Goal: Entertainment & Leisure: Consume media (video, audio)

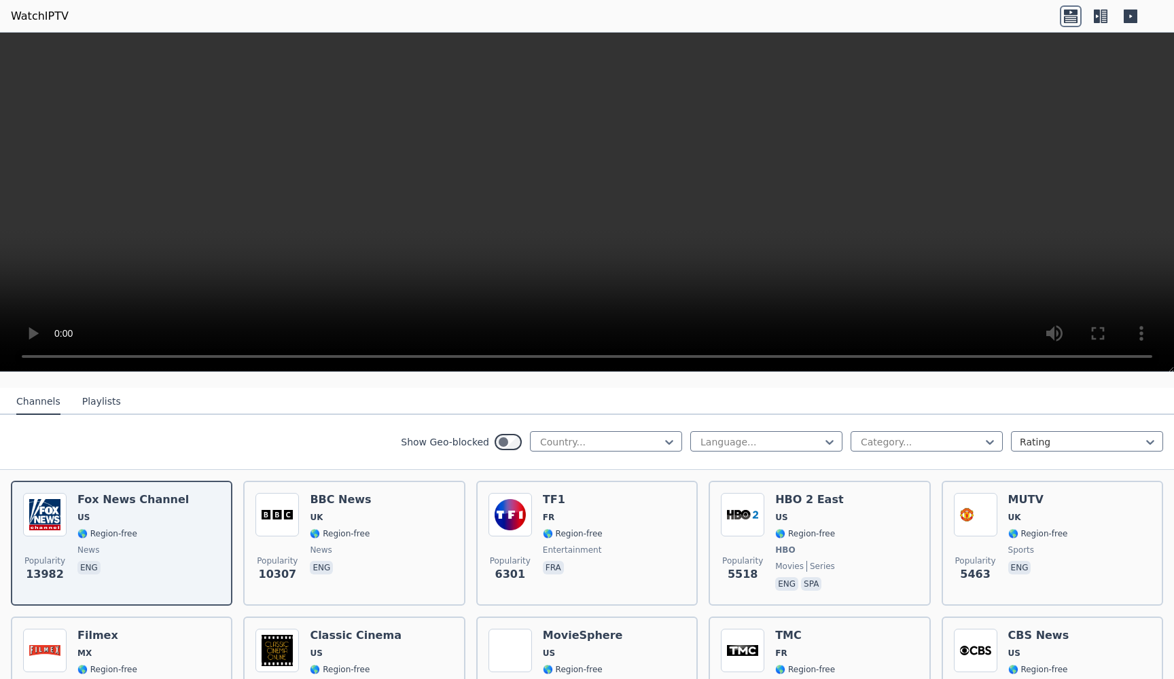
scroll to position [124, 0]
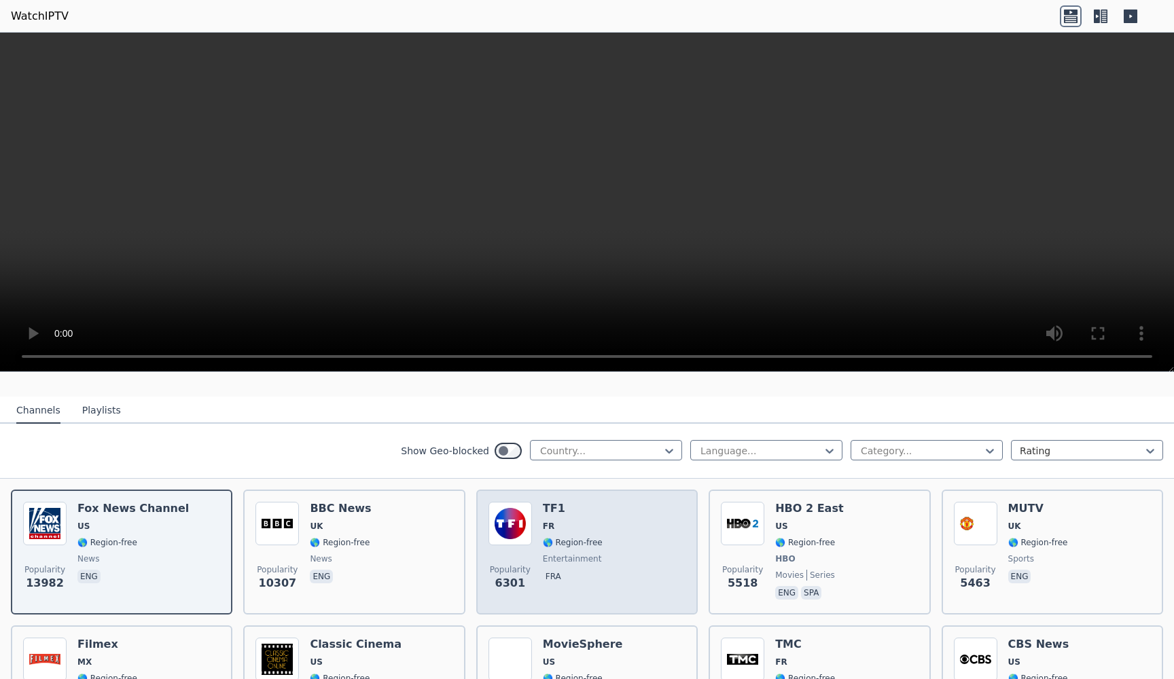
click at [622, 530] on div "Popularity 6301 TF1 FR 🌎 Region-free entertainment fra" at bounding box center [586, 552] width 197 height 101
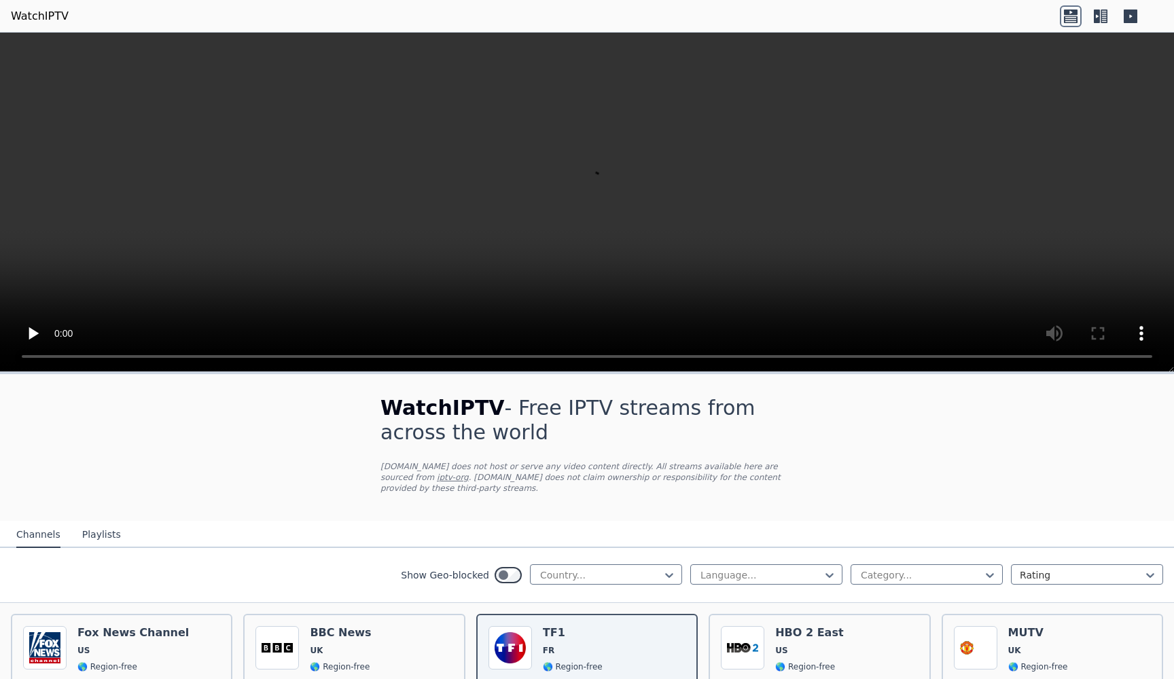
scroll to position [0, 0]
click at [576, 205] on video at bounding box center [587, 203] width 1174 height 340
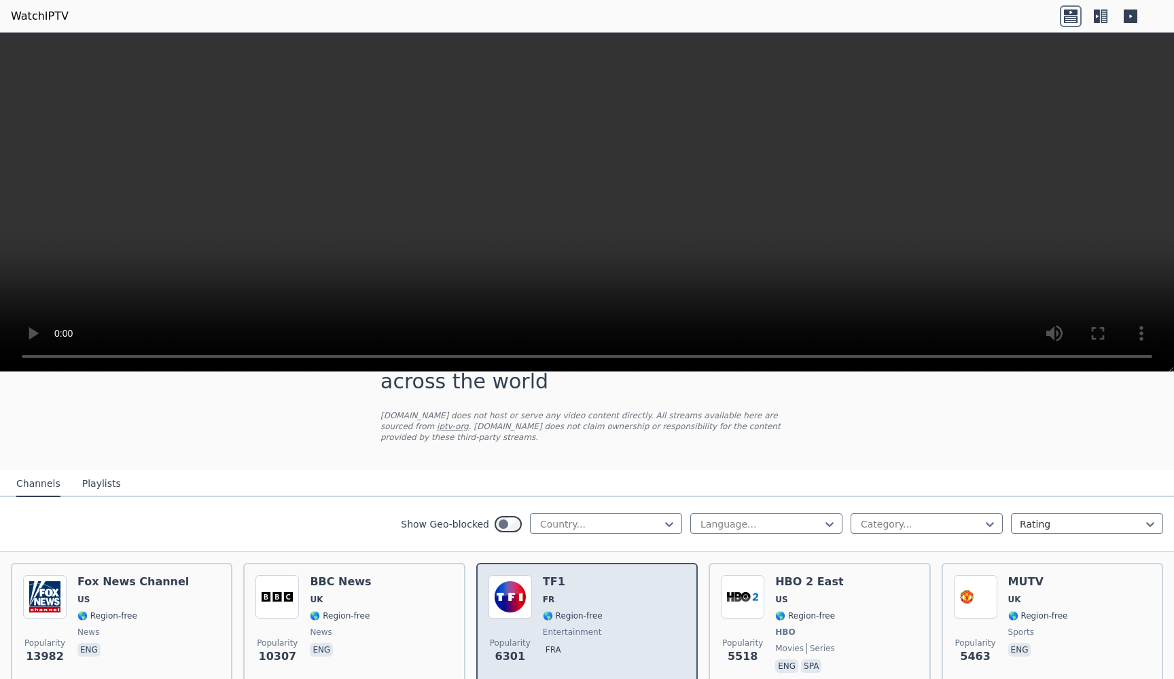
scroll to position [50, 0]
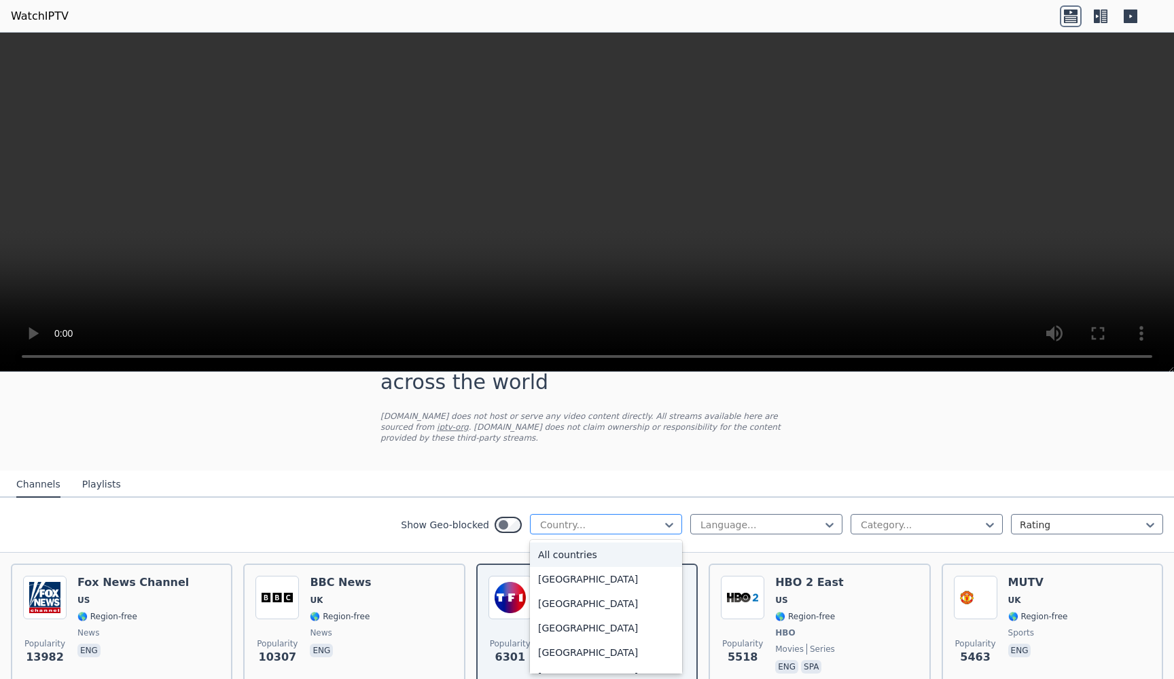
click at [583, 525] on div at bounding box center [601, 525] width 124 height 14
type input "**"
click at [575, 577] on div "[GEOGRAPHIC_DATA]" at bounding box center [606, 579] width 152 height 24
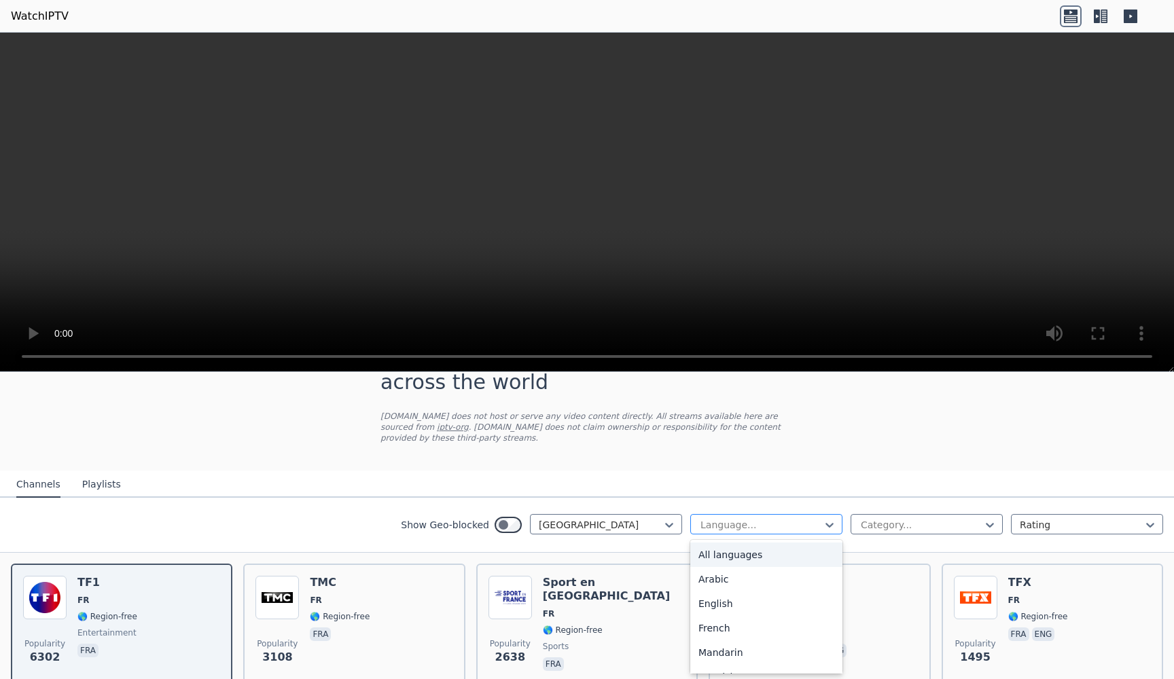
click at [732, 524] on div "Language..." at bounding box center [760, 525] width 121 height 14
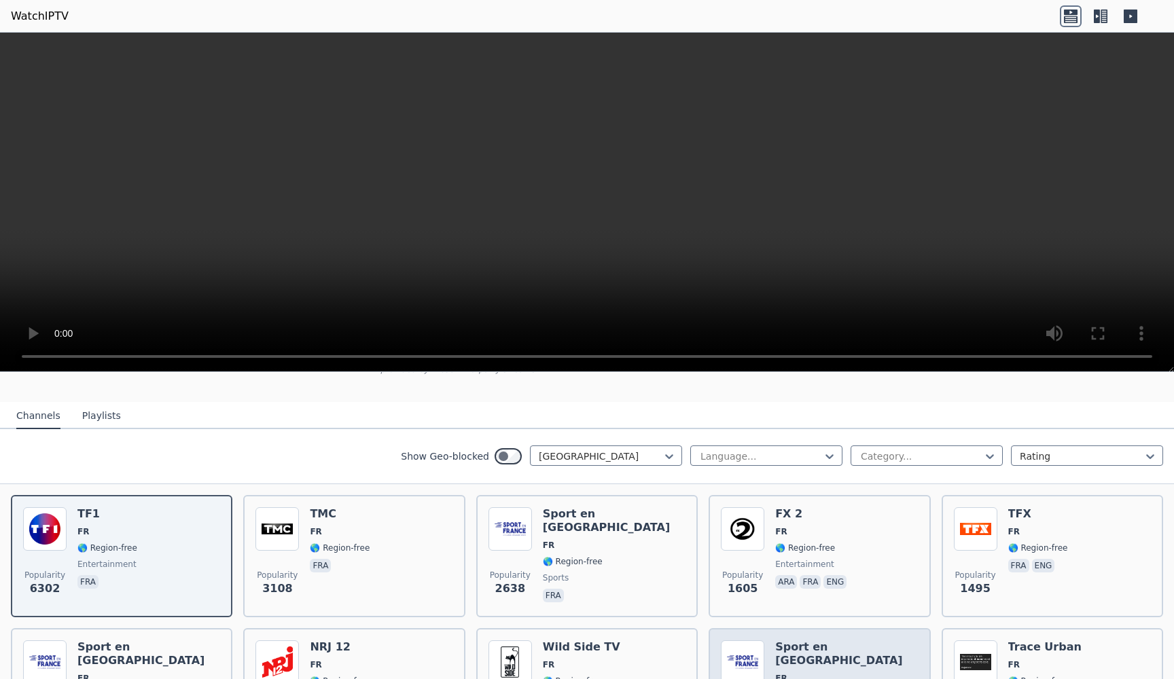
scroll to position [107, 0]
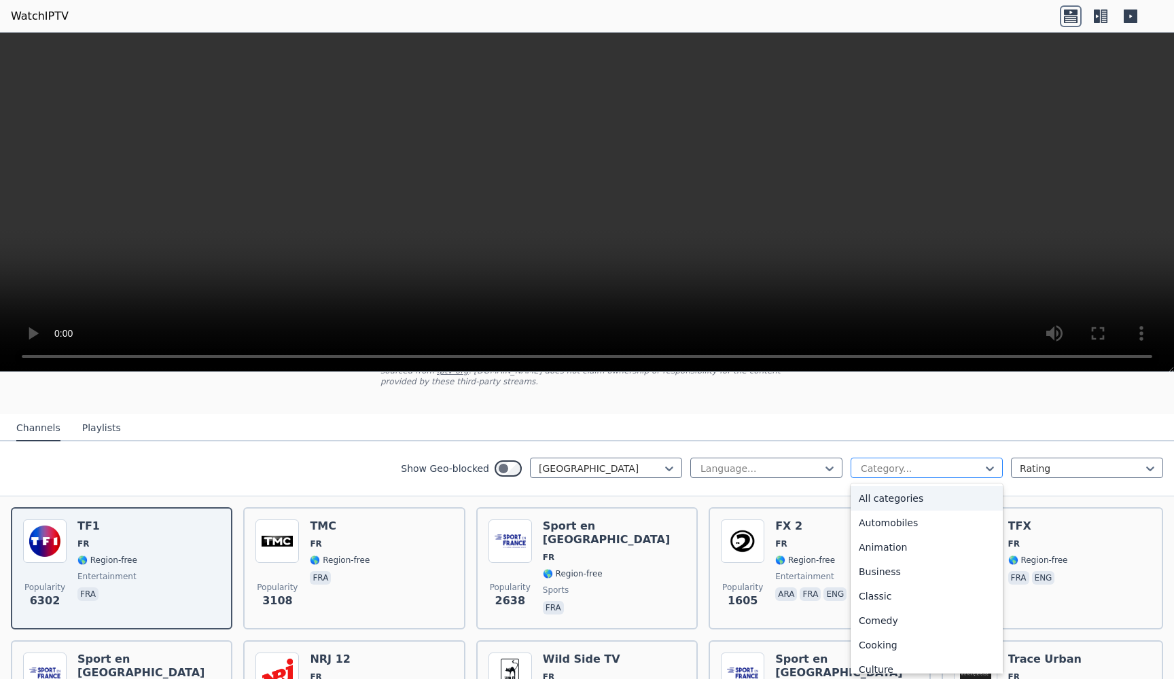
click at [909, 472] on div at bounding box center [921, 469] width 124 height 14
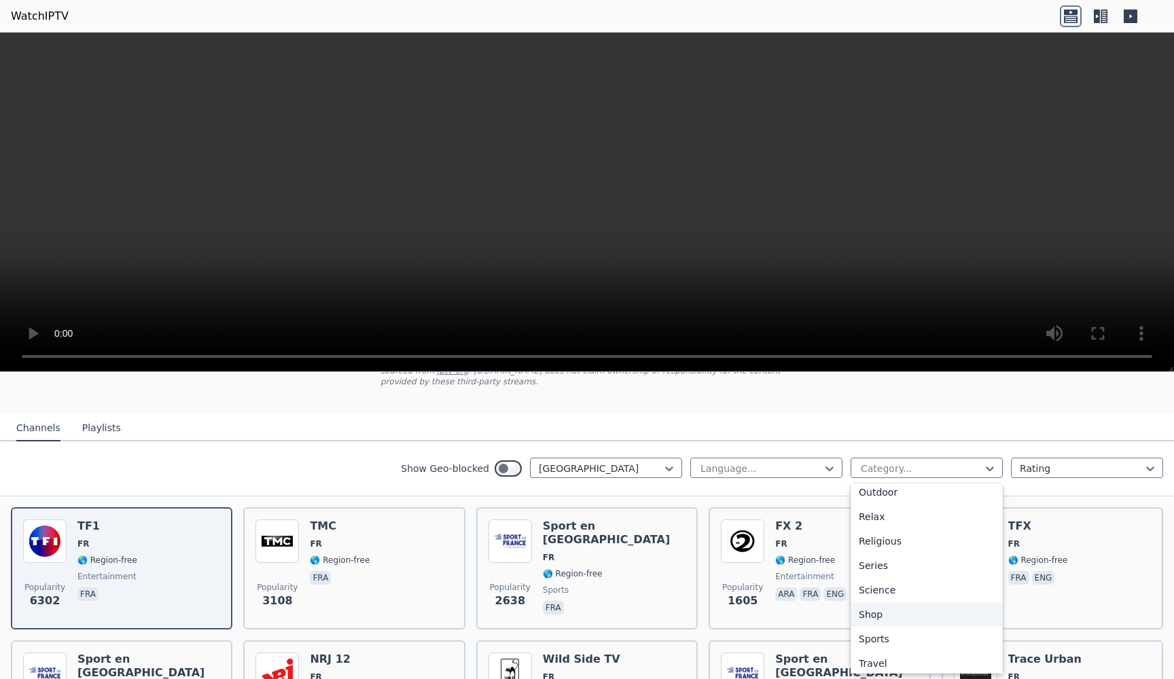
scroll to position [438, 0]
click at [869, 653] on div "Sports" at bounding box center [926, 647] width 152 height 24
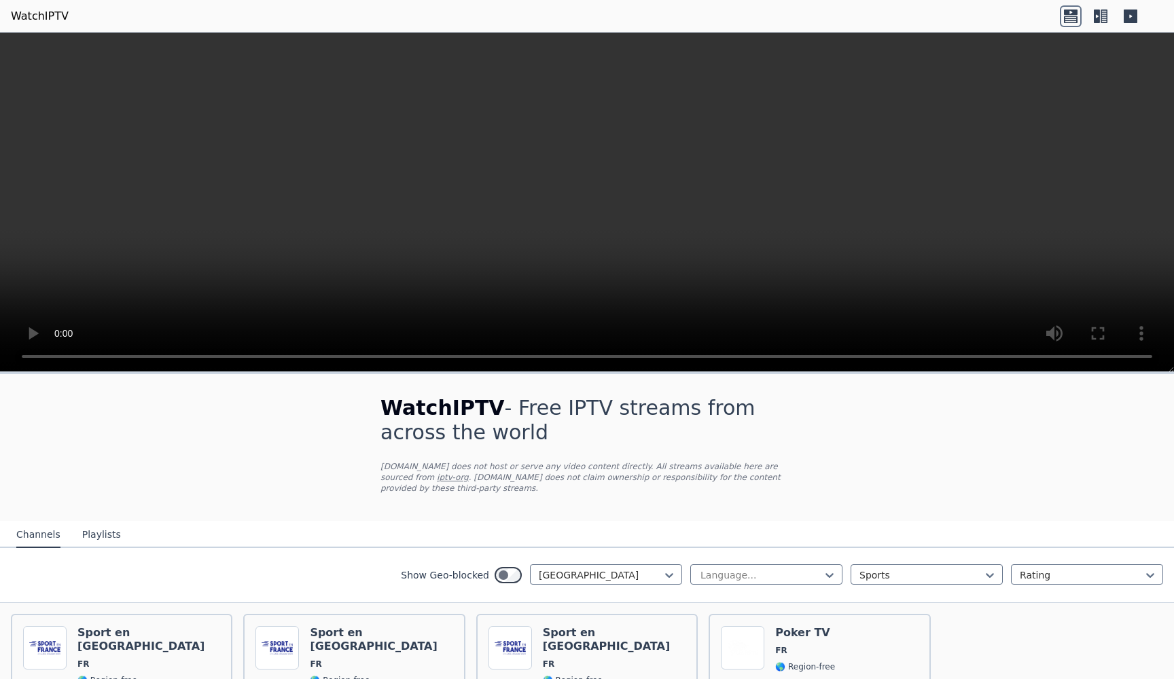
click at [91, 533] on button "Playlists" at bounding box center [101, 535] width 39 height 26
